Goal: Transaction & Acquisition: Book appointment/travel/reservation

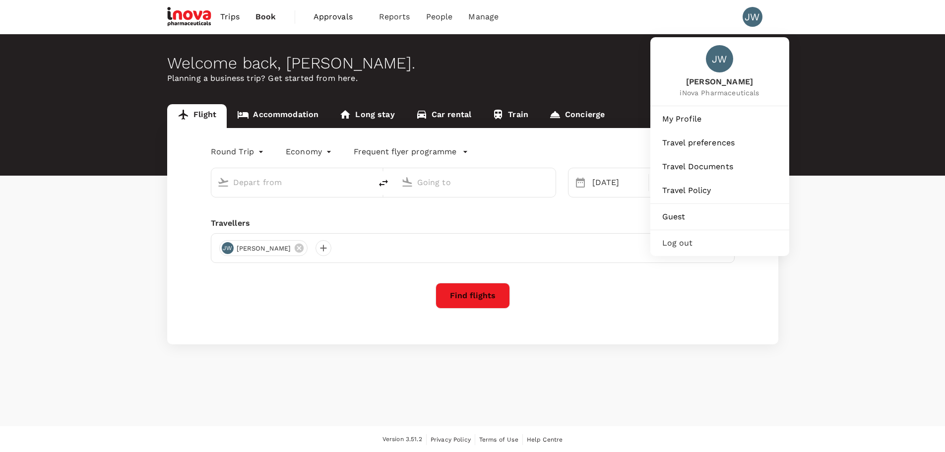
click at [750, 10] on div "JW" at bounding box center [752, 17] width 20 height 20
type input "business"
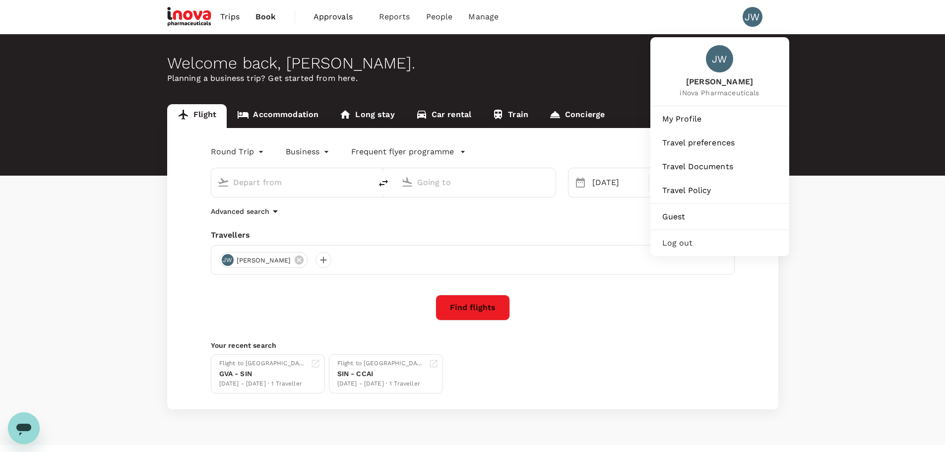
type input "Geneva Intl (GVA)"
type input "Singapore Changi (SIN)"
click at [675, 243] on span "Log out" at bounding box center [719, 243] width 115 height 12
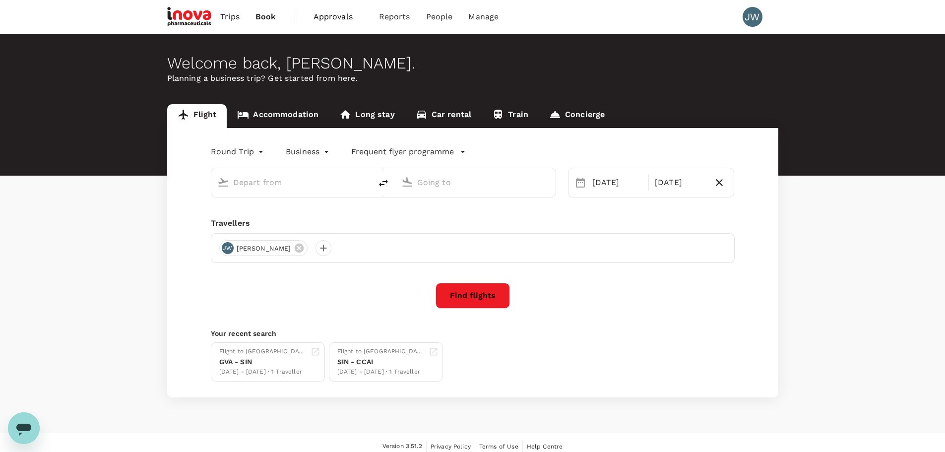
type input "Geneva Intl (GVA)"
type input "Singapore Changi (SIN)"
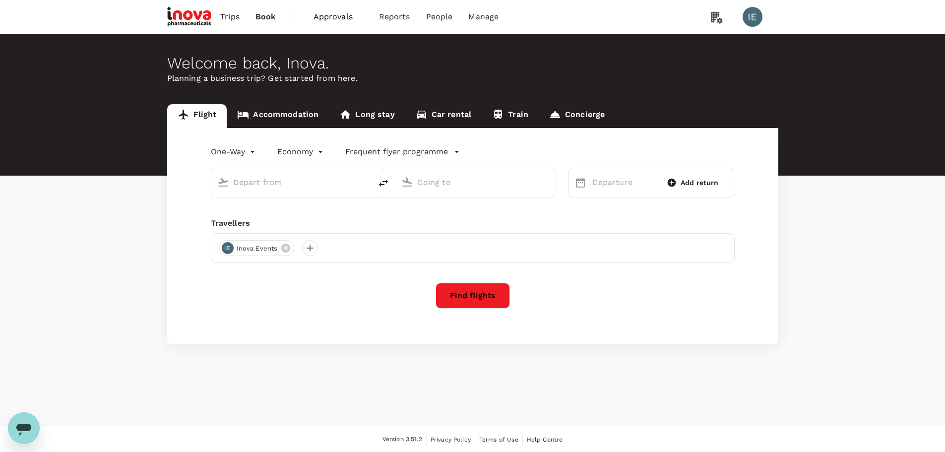
type input "business"
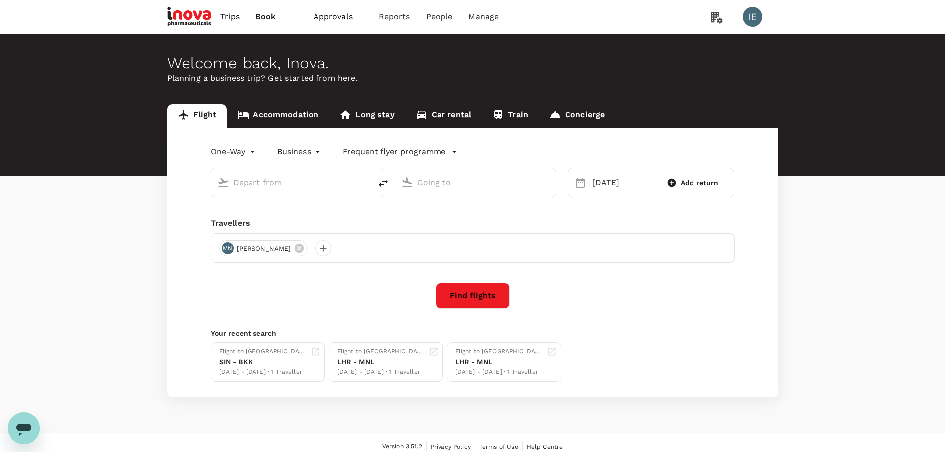
type input "[GEOGRAPHIC_DATA] ([PERSON_NAME])"
type input "Suvarnabhumi Intl (BKK)"
type input "[GEOGRAPHIC_DATA] ([PERSON_NAME])"
type input "Suvarnabhumi Intl (BKK)"
